Goal: Obtain resource: Download file/media

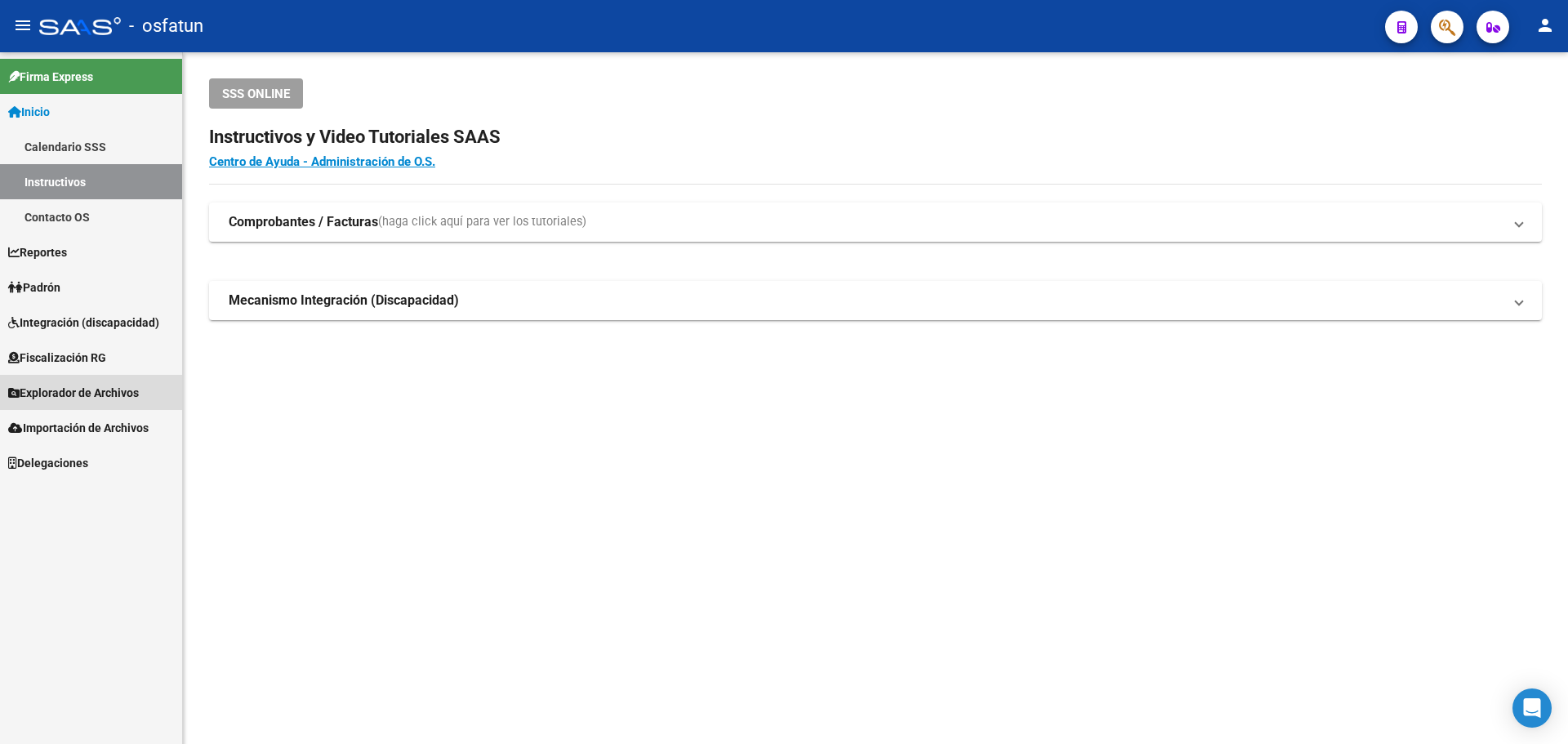
click at [111, 397] on span "Explorador de Archivos" at bounding box center [73, 392] width 131 height 18
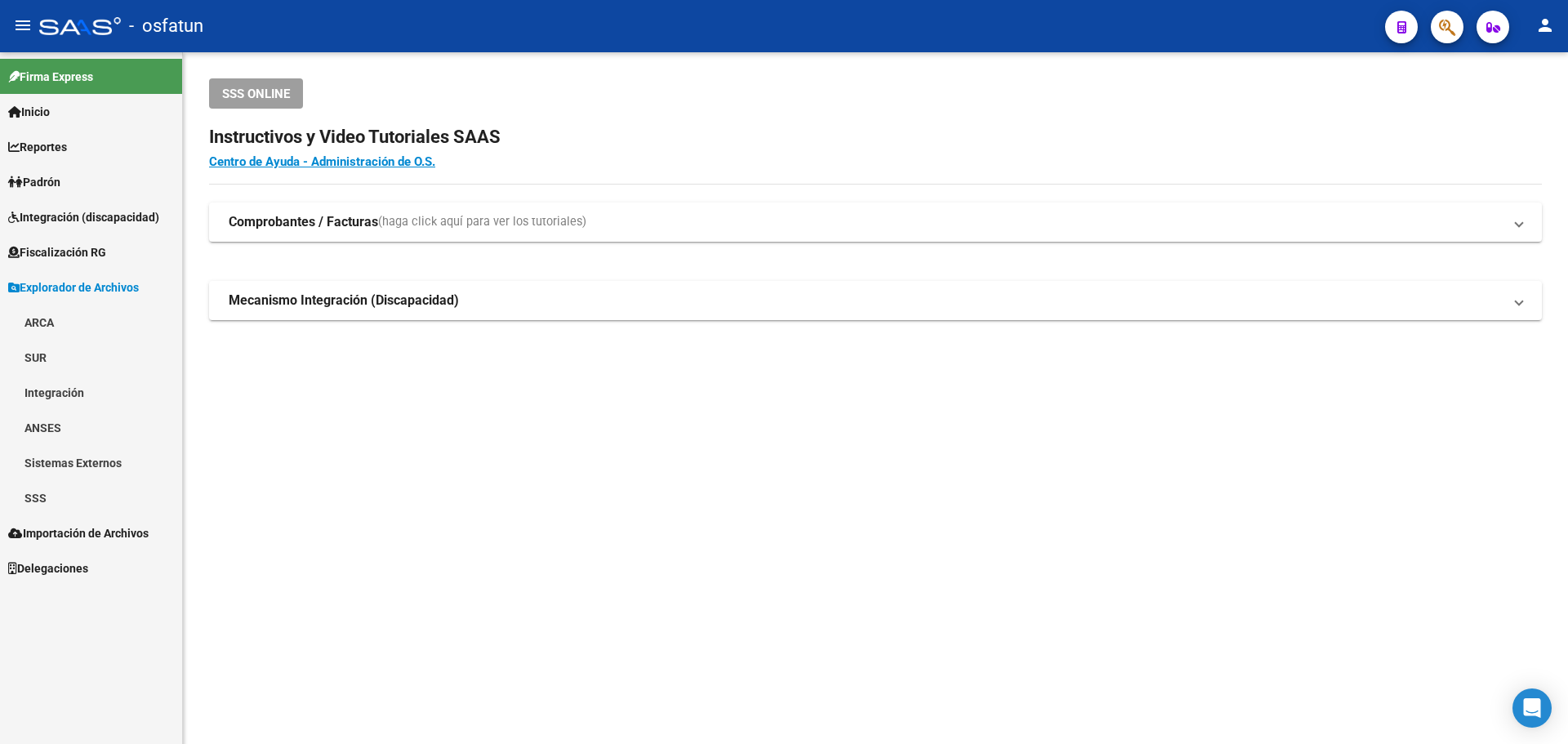
click at [48, 494] on link "SSS" at bounding box center [91, 498] width 183 height 35
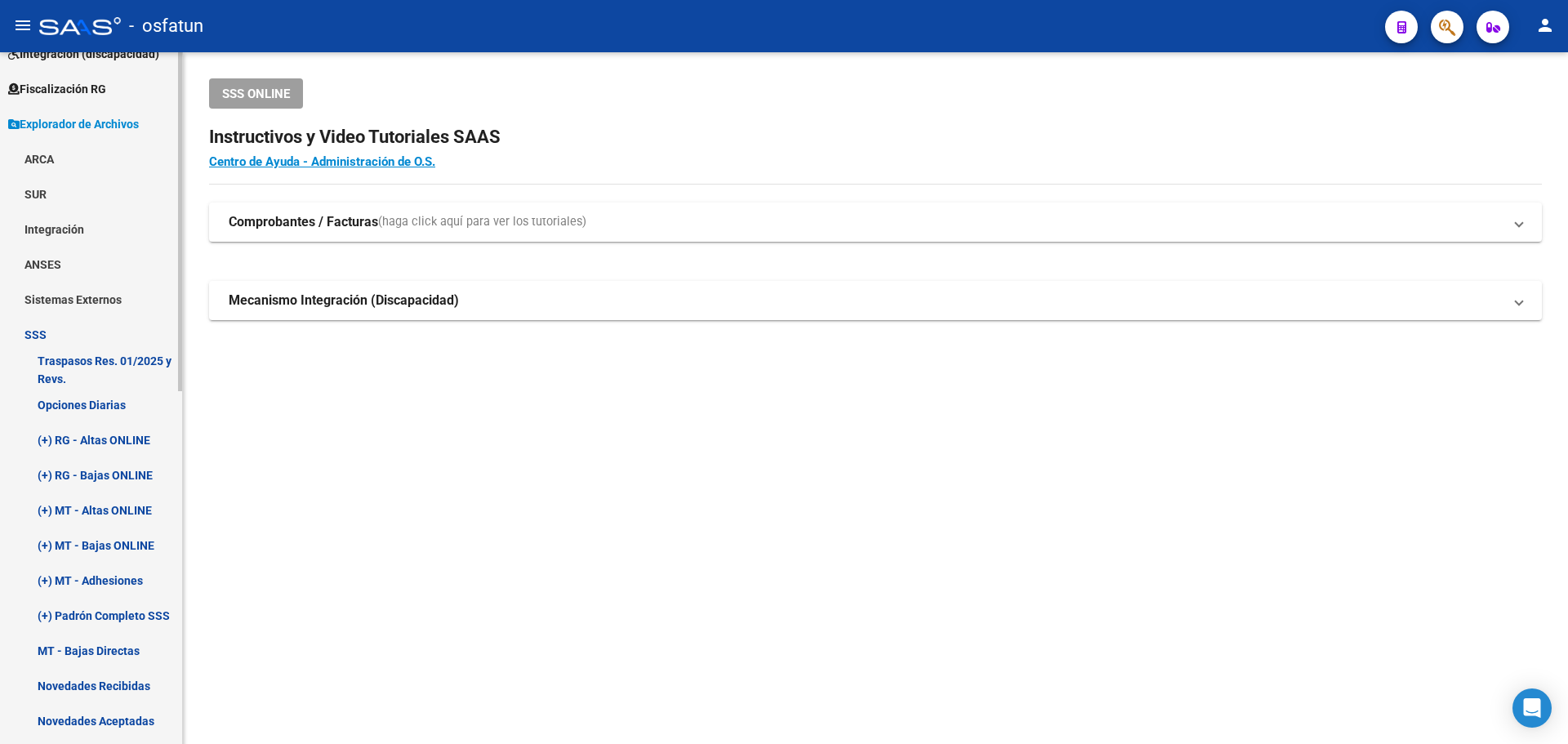
scroll to position [245, 0]
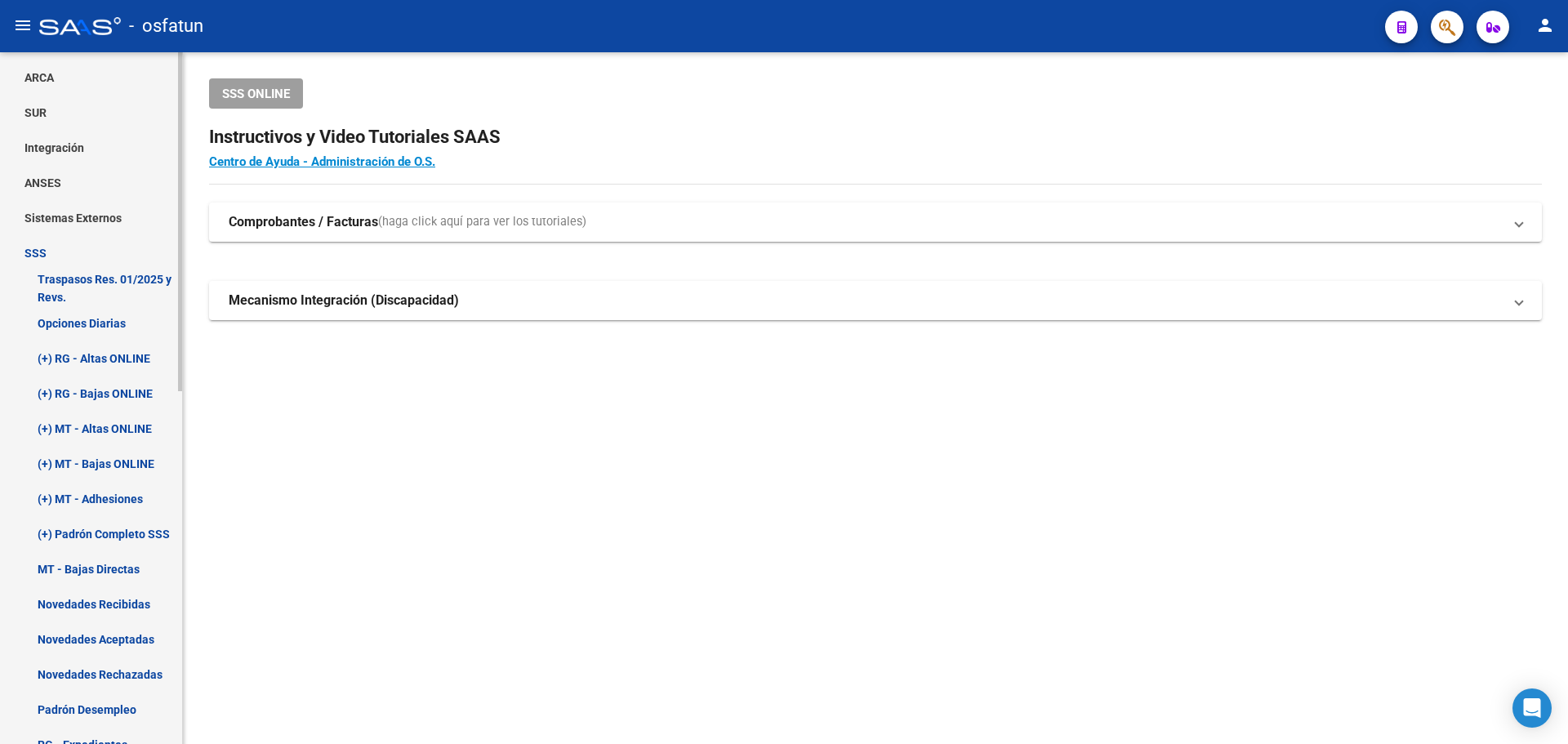
click at [67, 326] on link "Opciones Diarias" at bounding box center [91, 323] width 183 height 35
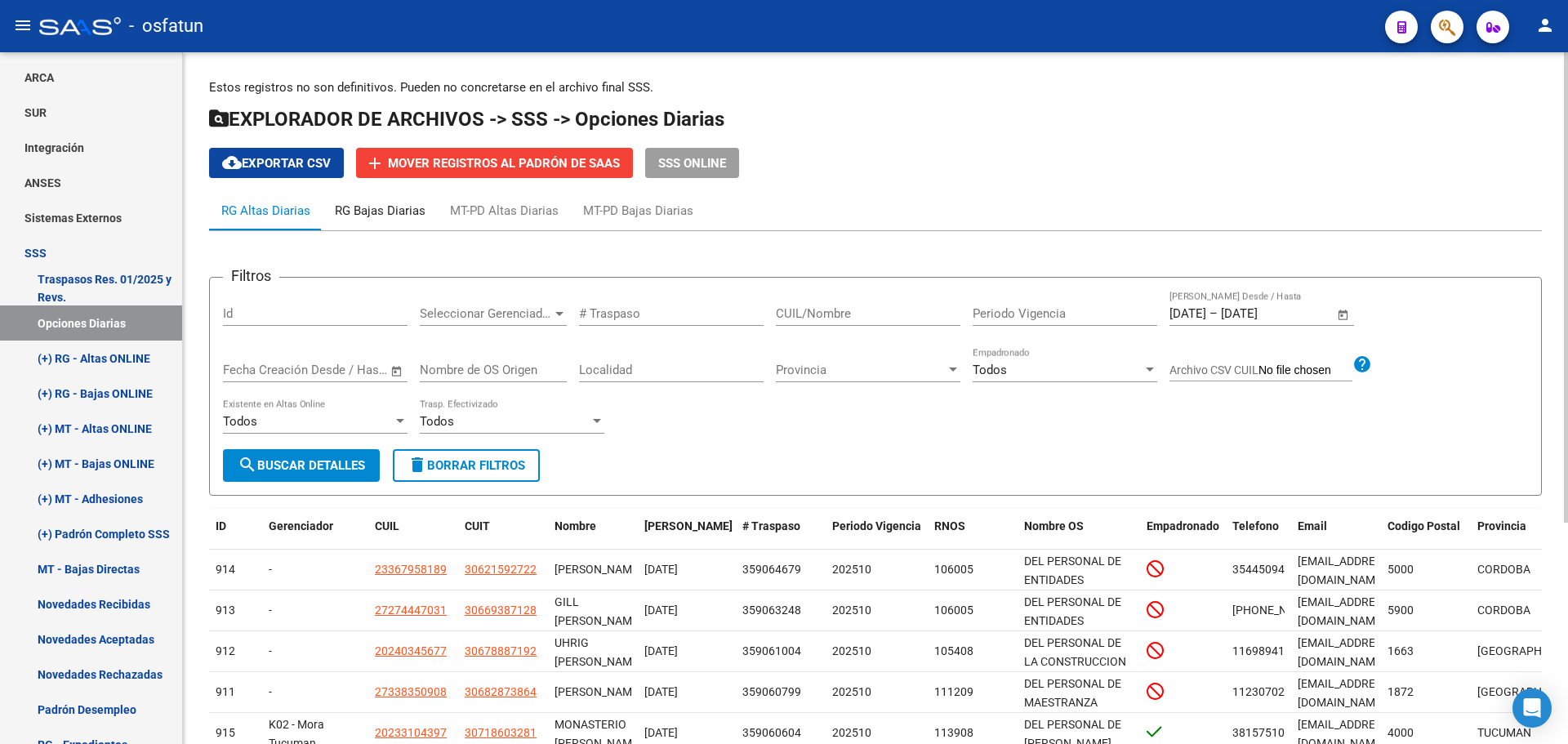
click at [357, 212] on div "RG Bajas Diarias" at bounding box center [380, 211] width 90 height 18
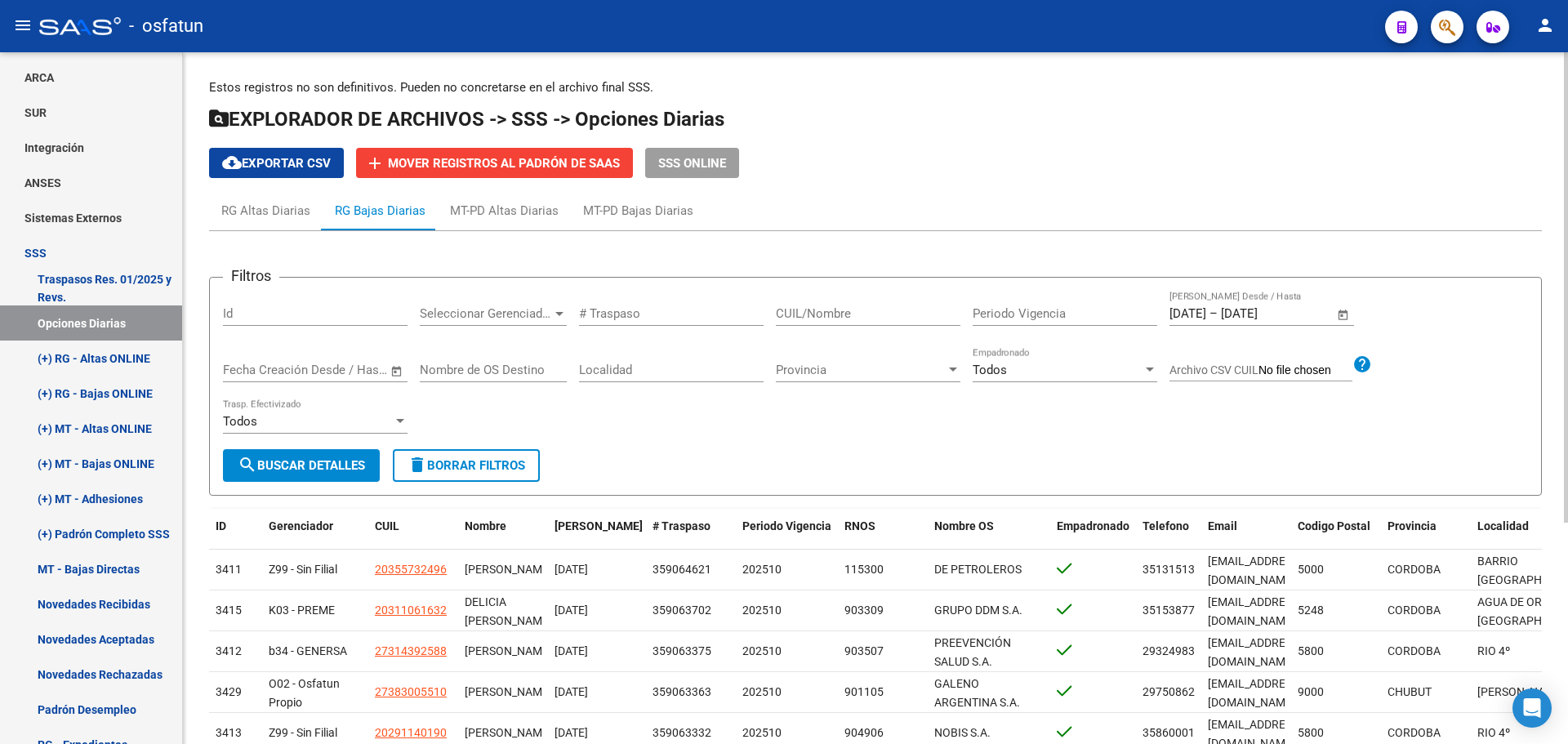
click at [1348, 306] on span "Open calendar" at bounding box center [1343, 315] width 39 height 39
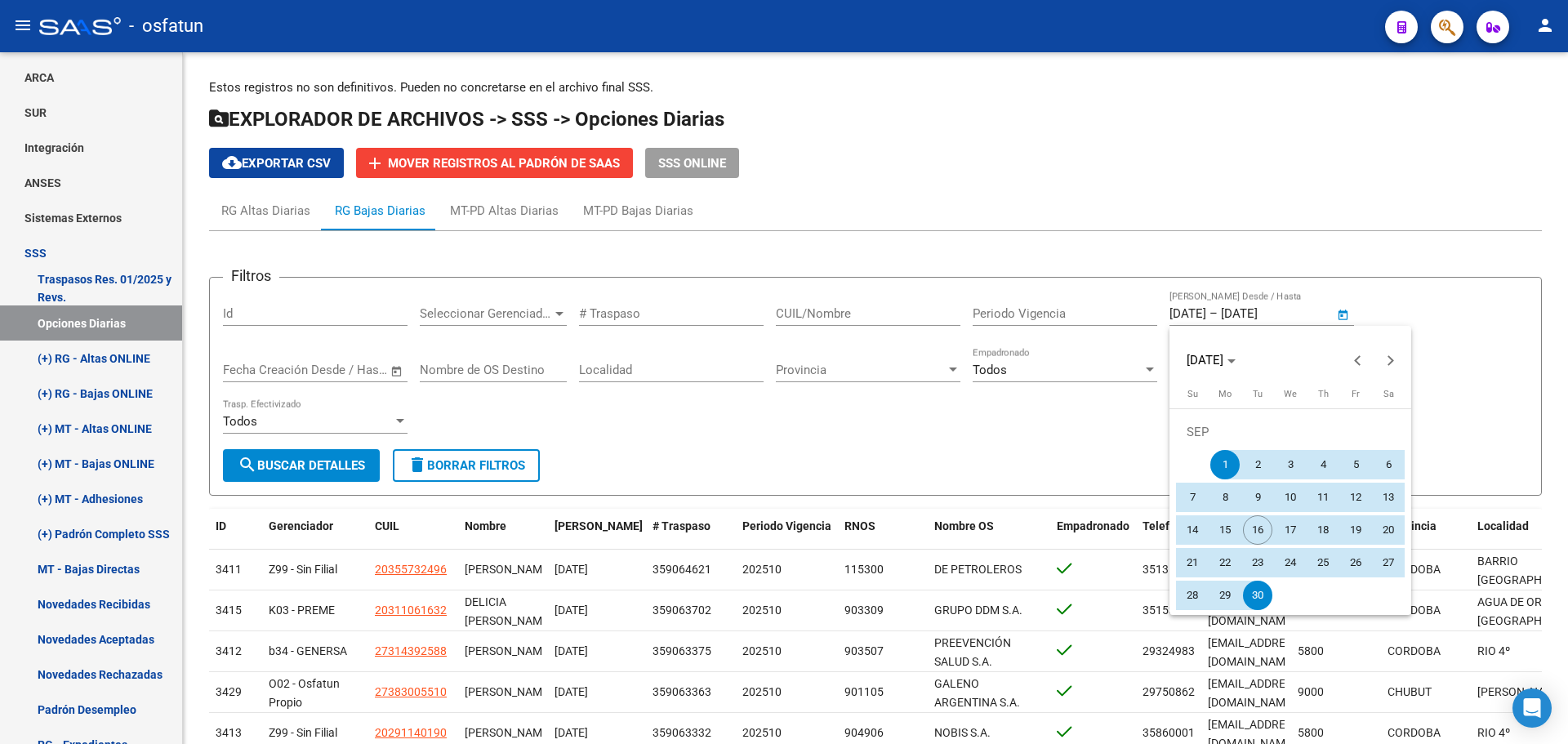
click at [1227, 496] on span "8" at bounding box center [1225, 497] width 29 height 29
type input "[DATE]"
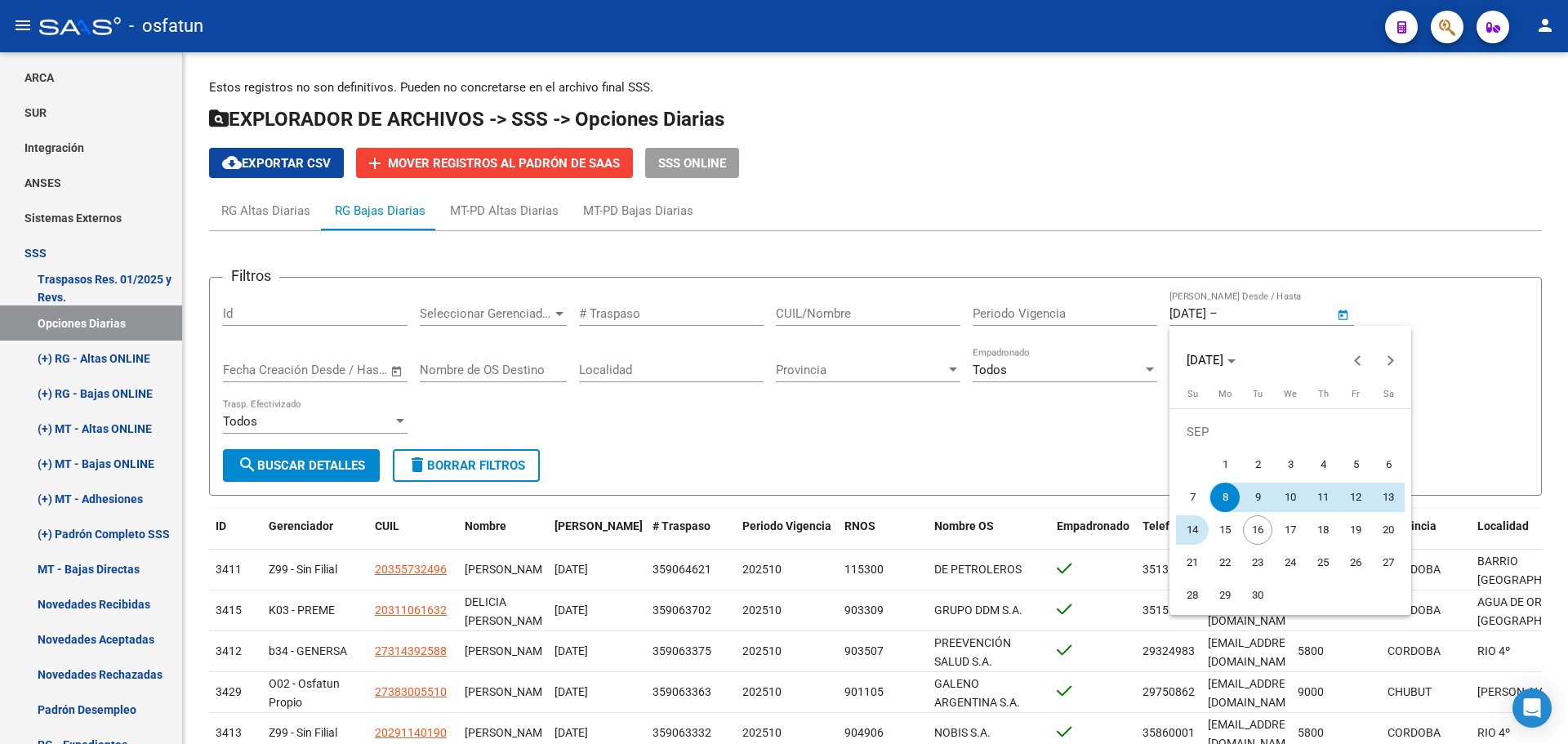
click at [1187, 532] on span "14" at bounding box center [1192, 530] width 29 height 29
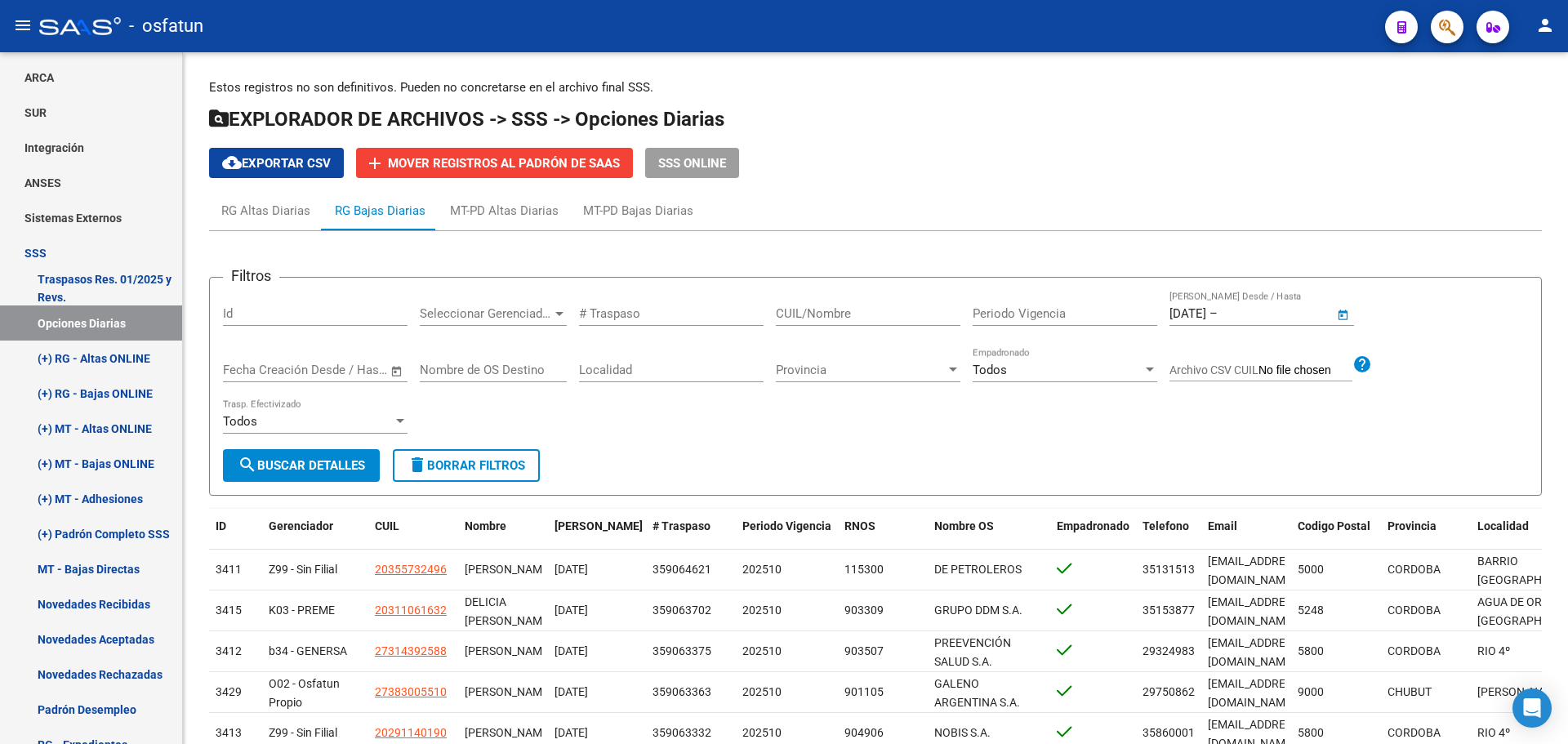
type input "[DATE]"
click at [295, 468] on span "search Buscar Detalles" at bounding box center [301, 465] width 127 height 15
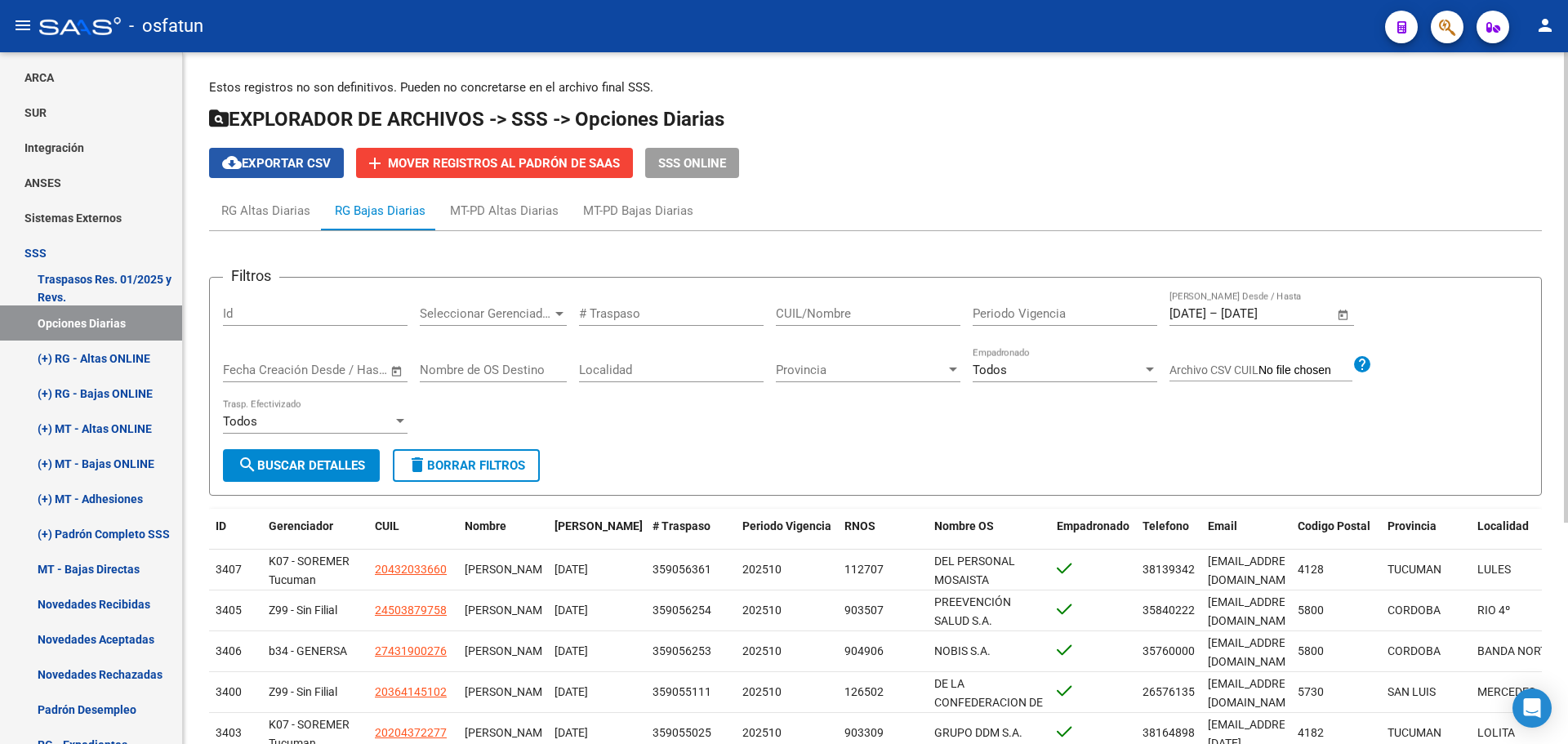
click at [240, 156] on mat-icon "cloud_download" at bounding box center [232, 162] width 19 height 19
click at [625, 213] on div "MT-PD Bajas Diarias" at bounding box center [639, 211] width 111 height 18
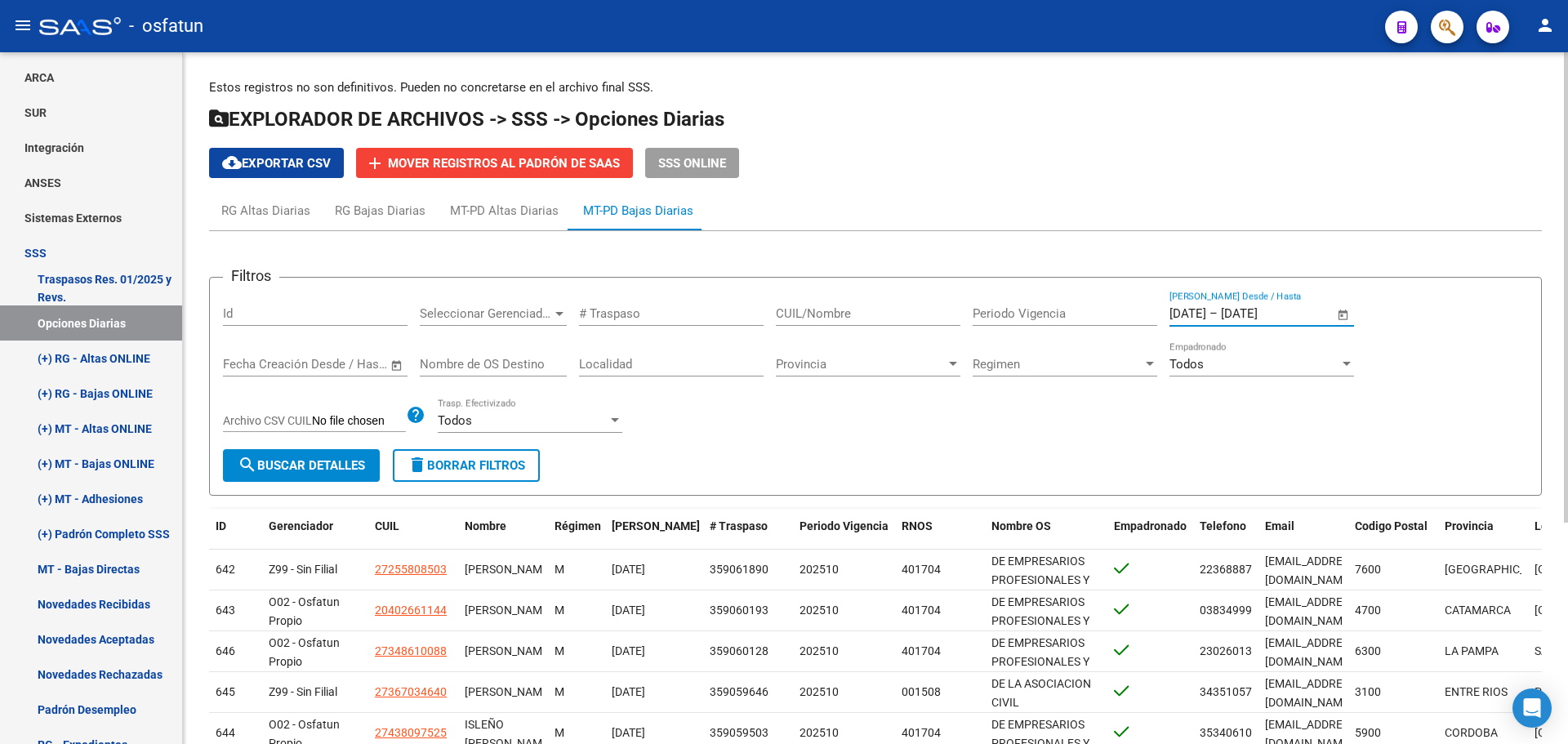
click at [1206, 315] on input "[DATE]" at bounding box center [1187, 313] width 37 height 15
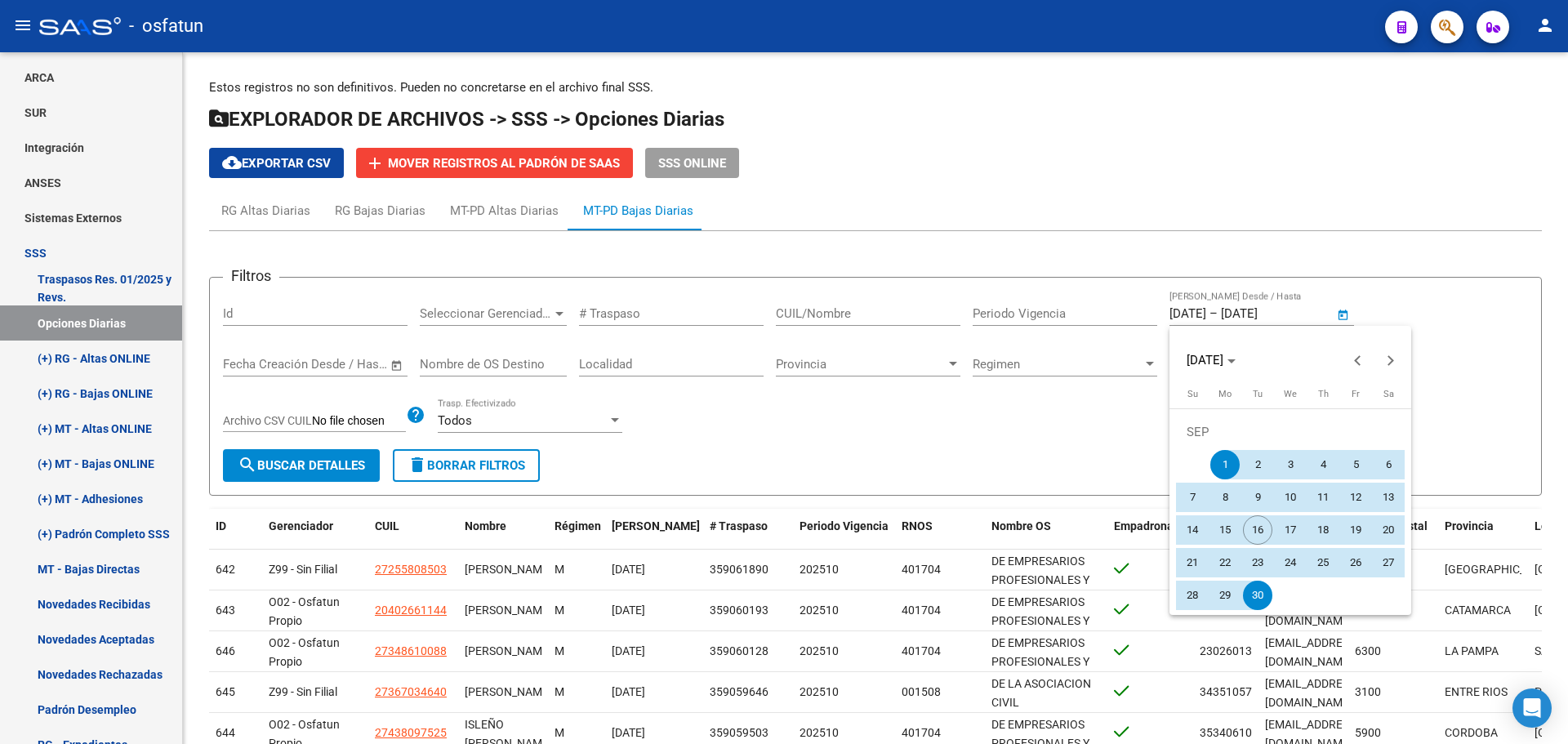
click at [1218, 496] on span "8" at bounding box center [1225, 497] width 29 height 29
type input "[DATE]"
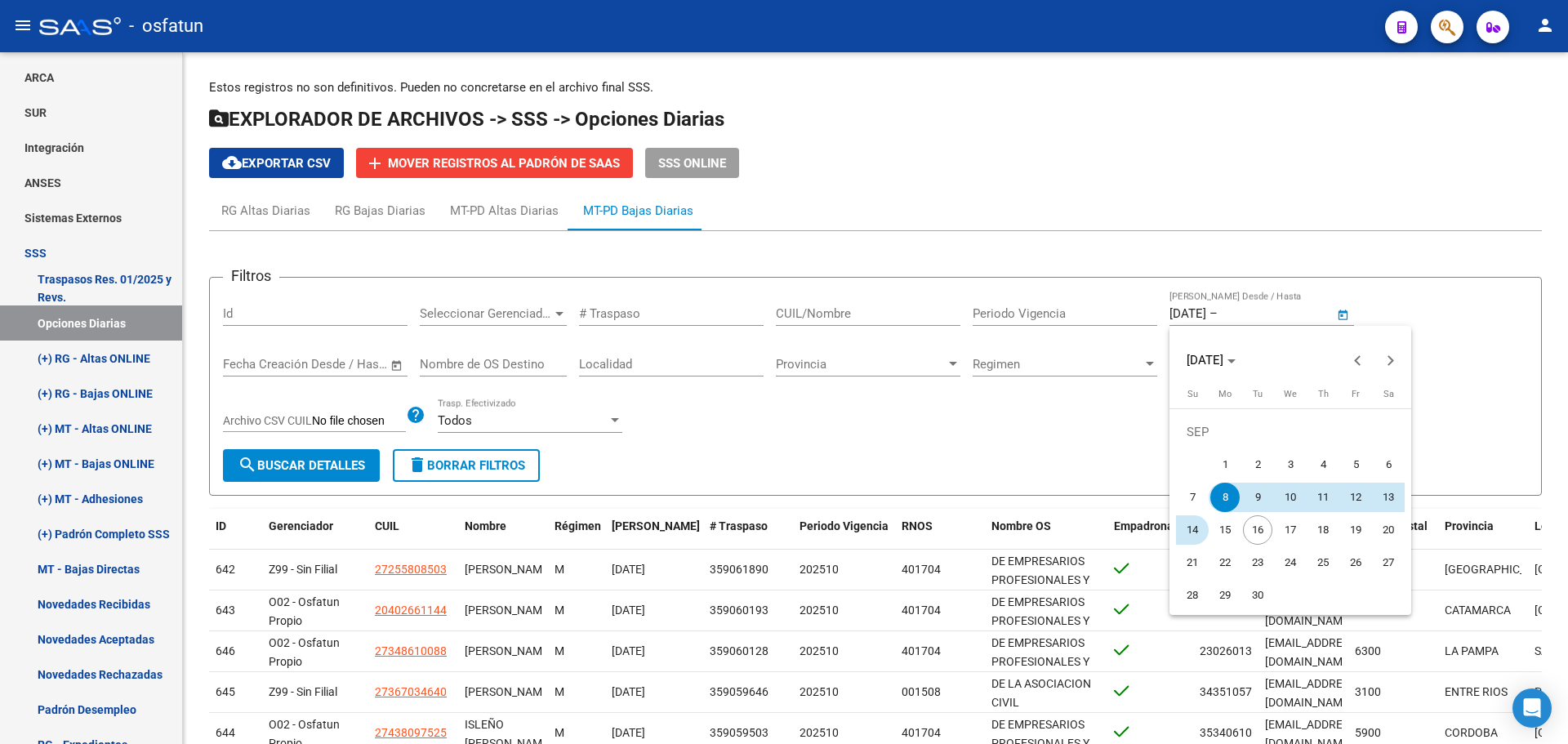
click at [1193, 535] on span "14" at bounding box center [1192, 530] width 29 height 29
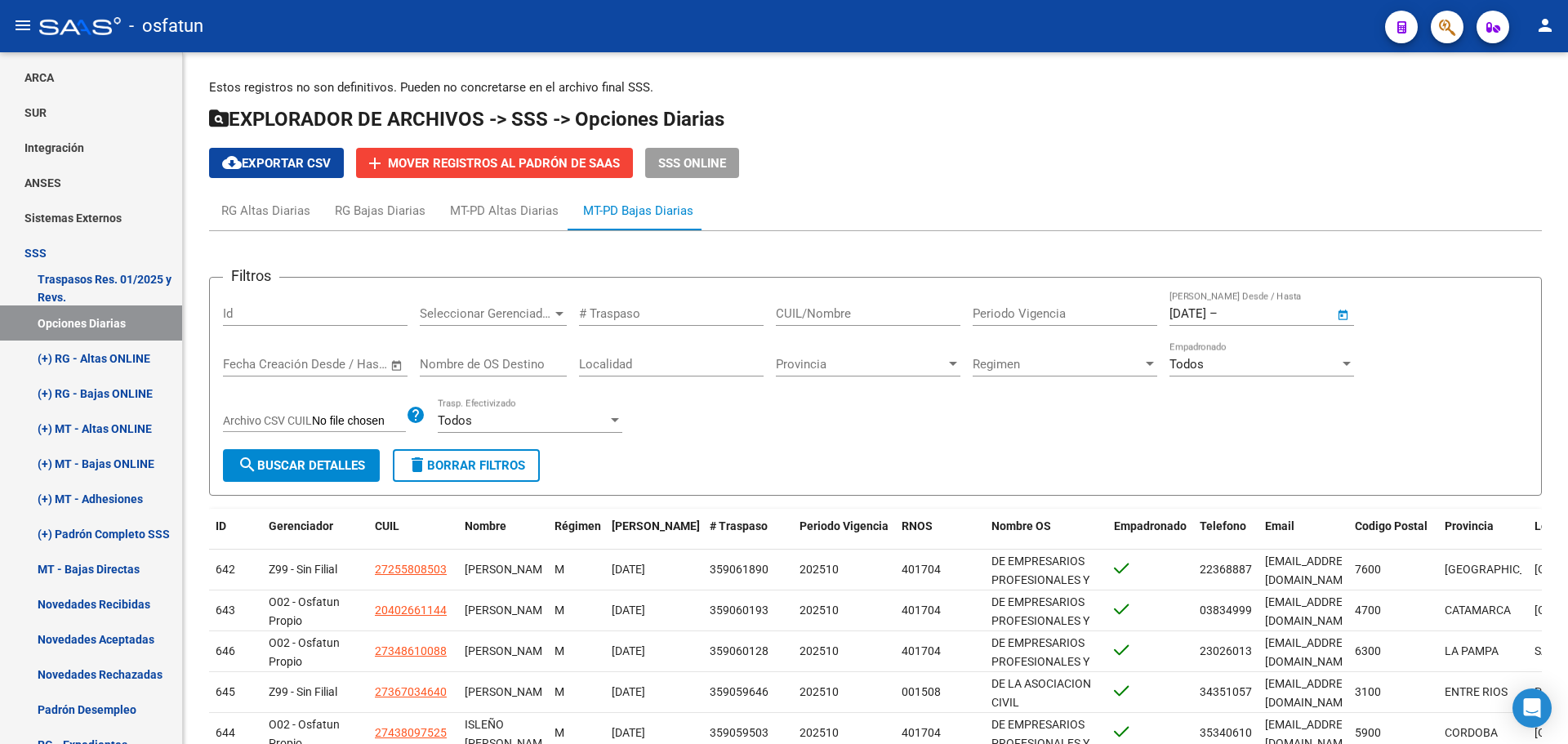
type input "[DATE]"
click at [359, 461] on span "search Buscar Detalles" at bounding box center [301, 465] width 127 height 15
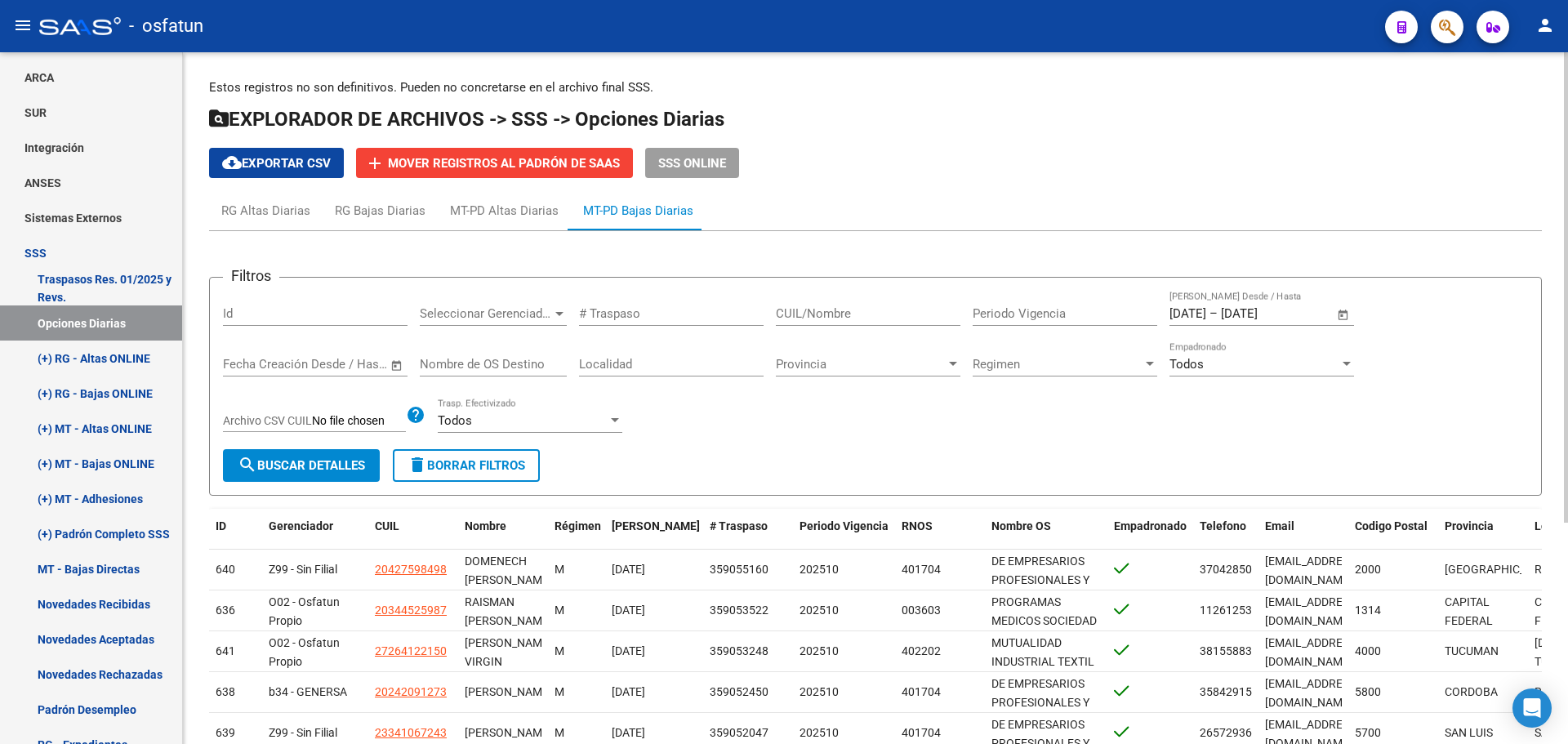
click at [272, 163] on span "cloud_download Exportar CSV" at bounding box center [277, 163] width 109 height 15
